Goal: Complete application form

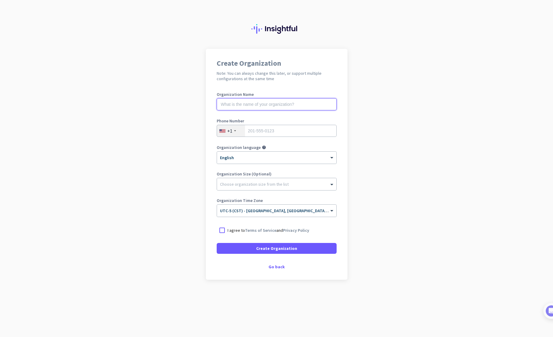
click at [275, 104] on input "text" at bounding box center [277, 104] width 120 height 12
type input "Mercor"
click at [282, 132] on input "tel" at bounding box center [277, 131] width 120 height 12
type input "956-9754275"
click at [262, 185] on div at bounding box center [276, 183] width 119 height 6
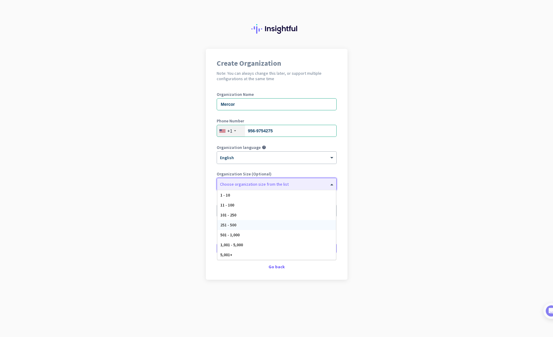
click at [235, 225] on span "251 - 500" at bounding box center [228, 224] width 16 height 5
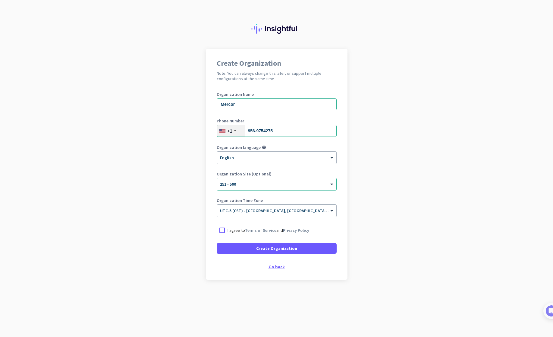
click at [278, 267] on div "Go back" at bounding box center [277, 267] width 120 height 4
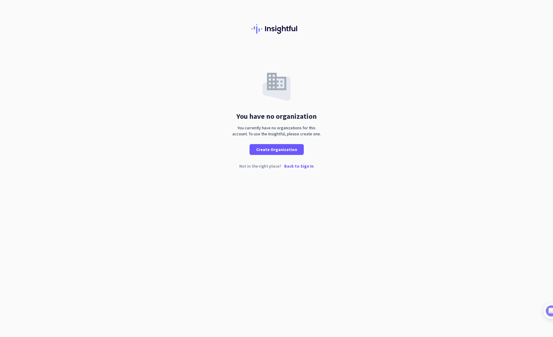
click at [299, 168] on p "Back to Sign In" at bounding box center [299, 166] width 30 height 4
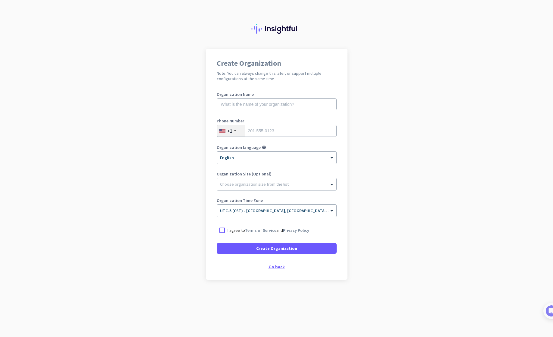
click at [277, 268] on div "Go back" at bounding box center [277, 267] width 120 height 4
